Goal: Transaction & Acquisition: Obtain resource

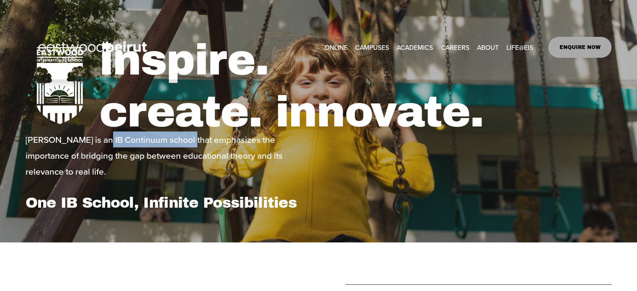
drag, startPoint x: 97, startPoint y: 148, endPoint x: 178, endPoint y: 143, distance: 80.9
click at [178, 143] on p "[PERSON_NAME] is an IB Continuum school that emphasizes the importance of bridg…" at bounding box center [171, 155] width 290 height 48
click at [178, 143] on p "Eastwood is an IB Continuum school that emphasizes the importance of bridging t…" at bounding box center [171, 155] width 290 height 48
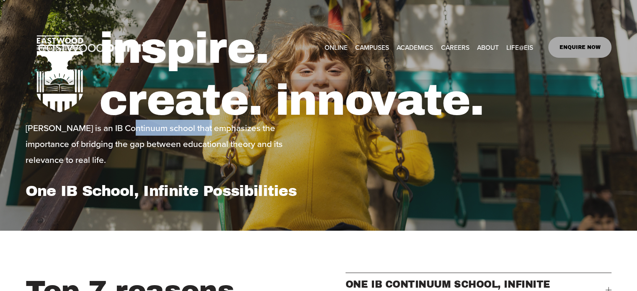
drag, startPoint x: 132, startPoint y: 136, endPoint x: 202, endPoint y: 137, distance: 69.5
click at [198, 137] on p "Eastwood is an IB Continuum school that emphasizes the importance of bridging t…" at bounding box center [171, 144] width 290 height 48
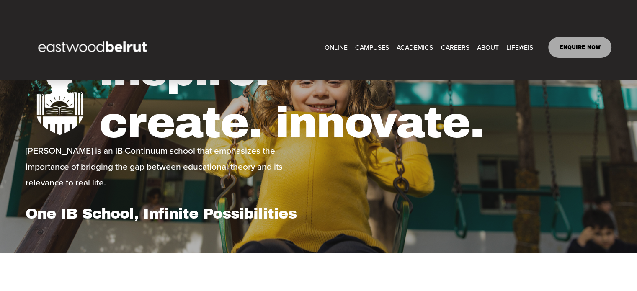
click at [216, 139] on h1 "inspire. create. innovate." at bounding box center [355, 97] width 512 height 104
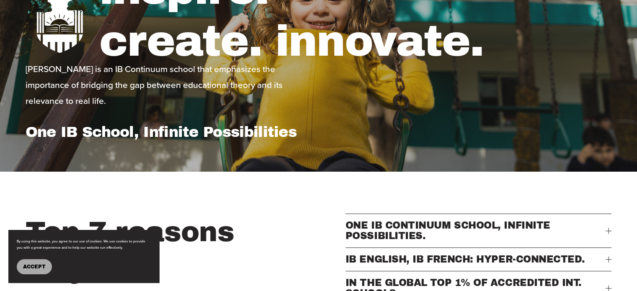
scroll to position [162, 0]
click at [37, 267] on span "Accept" at bounding box center [34, 267] width 23 height 6
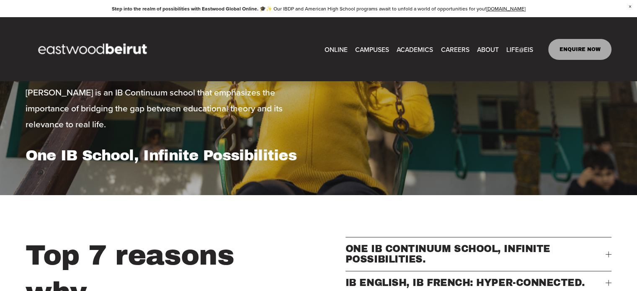
scroll to position [0, 0]
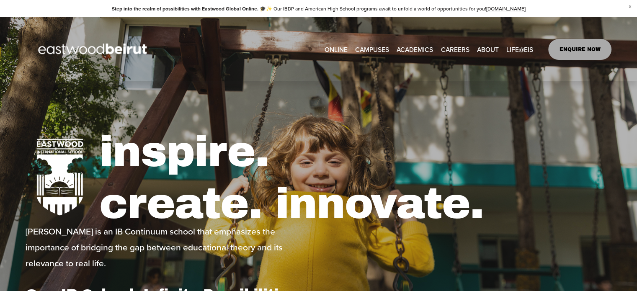
click at [0, 0] on link "EASTWOOD COLLEGE KAFARSHIMA" at bounding box center [0, 0] width 0 height 0
click at [0, 0] on span "Leadership" at bounding box center [0, 0] width 0 height 0
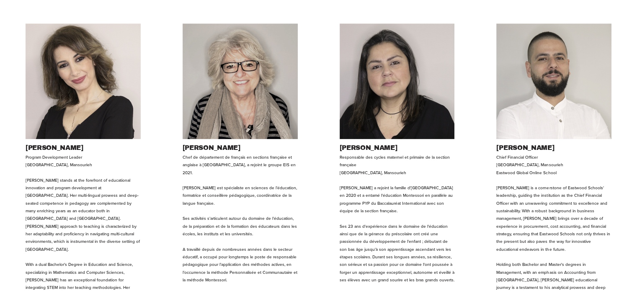
scroll to position [883, 0]
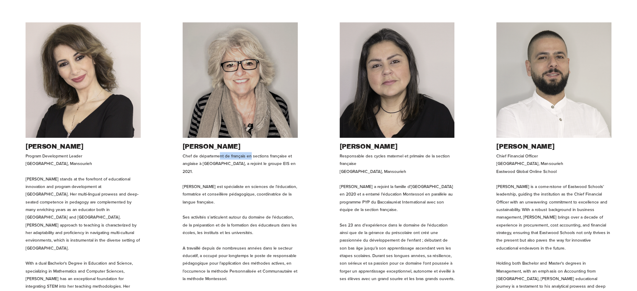
drag, startPoint x: 218, startPoint y: 134, endPoint x: 251, endPoint y: 129, distance: 32.9
click at [251, 152] on p "Chef de département de français en sections française et anglaise à Eastwood In…" at bounding box center [239, 278] width 115 height 253
drag, startPoint x: 258, startPoint y: 129, endPoint x: 236, endPoint y: 137, distance: 23.2
click at [236, 152] on p "Chef de département de français en sections française et anglaise à Eastwood In…" at bounding box center [239, 278] width 115 height 253
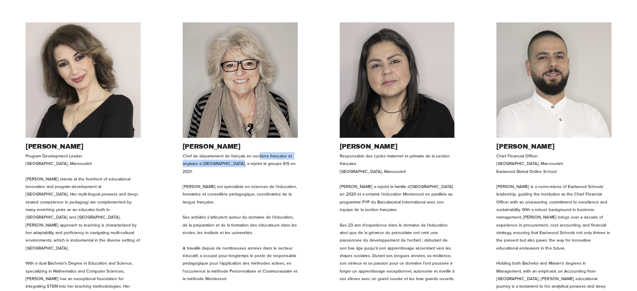
click at [236, 152] on p "Chef de département de français en sections française et anglaise à Eastwood In…" at bounding box center [239, 278] width 115 height 253
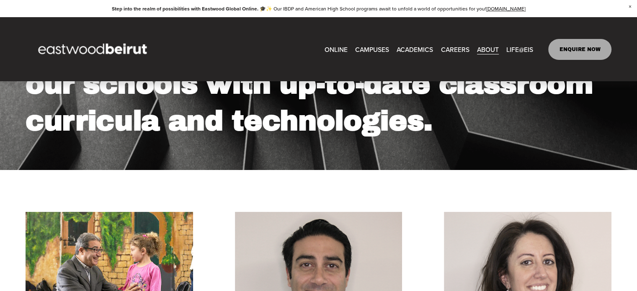
scroll to position [0, 0]
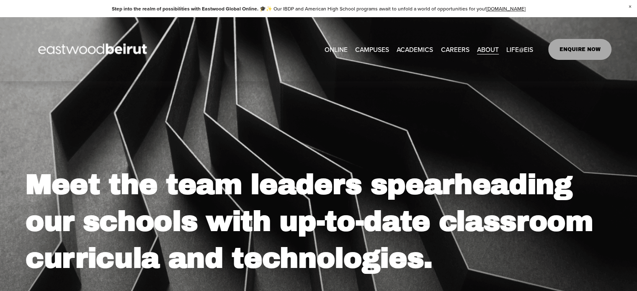
click at [0, 0] on span "Tuition & Financial Aid" at bounding box center [0, 0] width 0 height 0
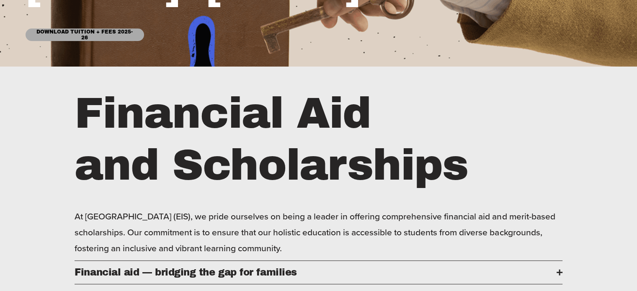
scroll to position [258, 0]
click at [90, 41] on link "Download Tuition + Fees 2025-26" at bounding box center [85, 34] width 118 height 13
